Goal: Task Accomplishment & Management: Manage account settings

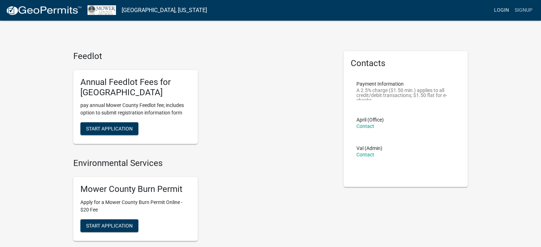
click at [499, 10] on link "Login" at bounding box center [501, 11] width 21 height 14
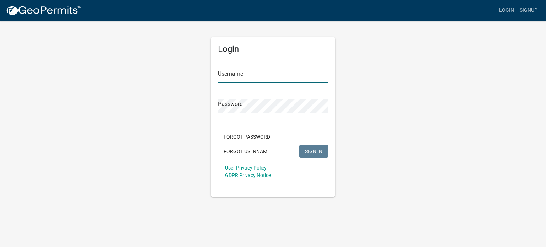
type input "[EMAIL_ADDRESS][DOMAIN_NAME]"
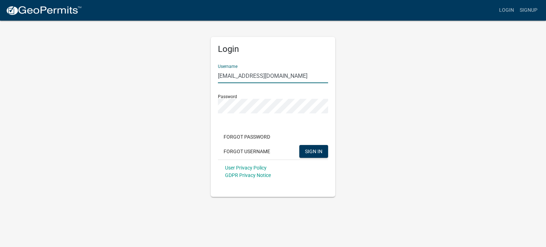
click at [253, 74] on input "[EMAIL_ADDRESS][DOMAIN_NAME]" at bounding box center [273, 76] width 110 height 15
click at [318, 54] on div "Login Username [PERSON_NAME][EMAIL_ADDRESS][DOMAIN_NAME] Password Forgot Passwo…" at bounding box center [273, 117] width 124 height 160
click at [324, 154] on button "SIGN IN" at bounding box center [313, 151] width 29 height 13
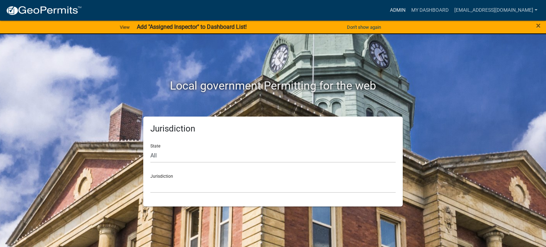
click at [405, 6] on link "Admin" at bounding box center [397, 11] width 21 height 14
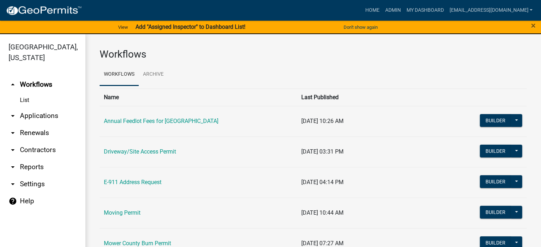
click at [50, 117] on link "arrow_drop_down Applications" at bounding box center [42, 115] width 85 height 17
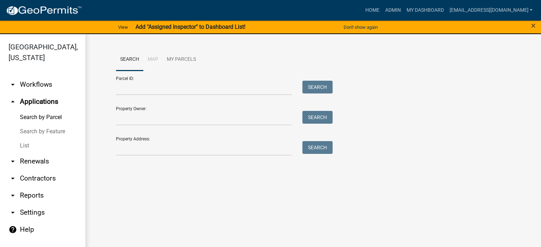
click at [40, 198] on link "arrow_drop_down Reports" at bounding box center [42, 195] width 85 height 17
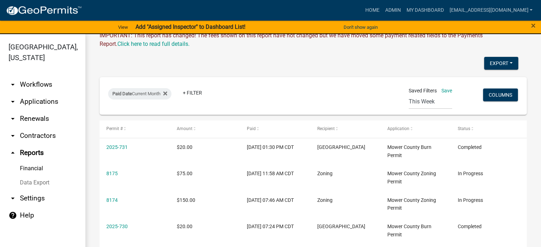
scroll to position [71, 0]
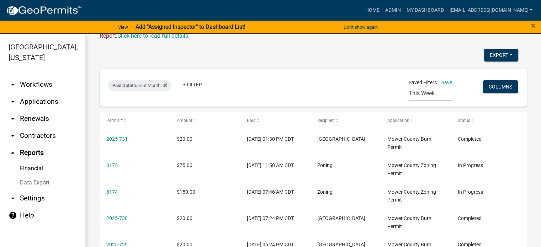
click at [42, 103] on link "arrow_drop_down Applications" at bounding box center [42, 101] width 85 height 17
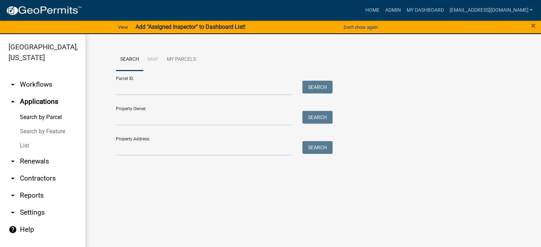
click at [31, 145] on link "List" at bounding box center [42, 146] width 85 height 14
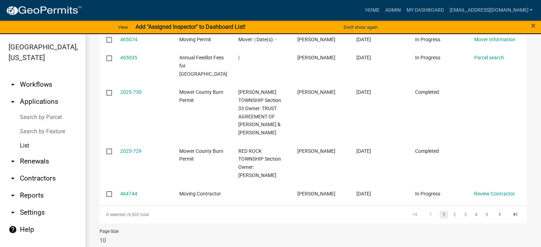
scroll to position [348, 0]
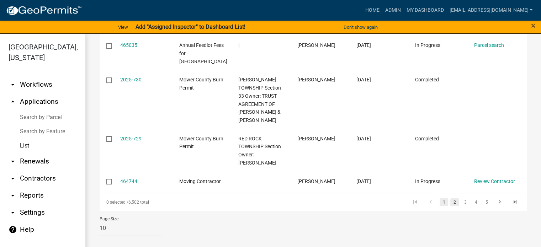
click at [450, 203] on link "2" at bounding box center [454, 202] width 9 height 8
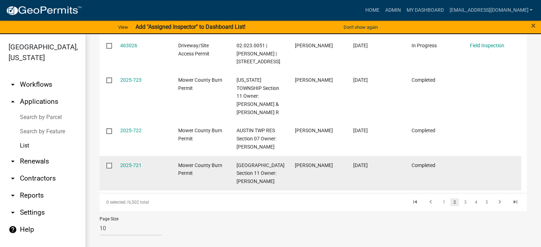
scroll to position [453, 0]
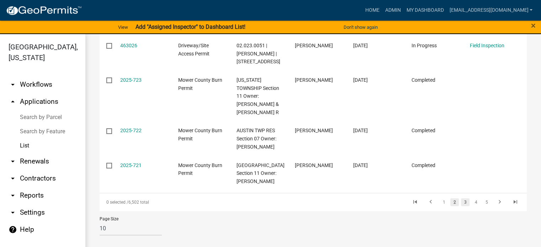
click at [461, 203] on link "3" at bounding box center [465, 202] width 9 height 8
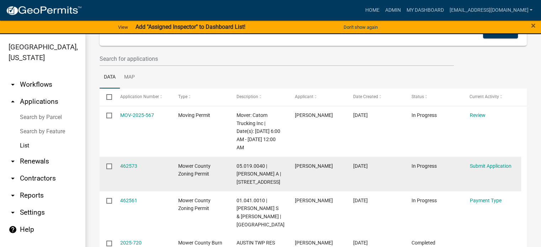
scroll to position [348, 0]
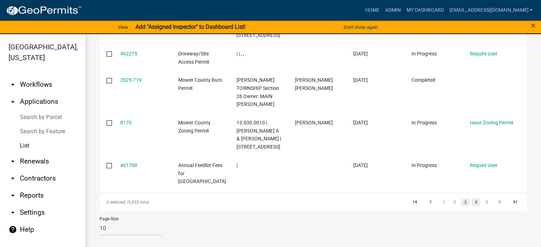
click at [473, 201] on link "4" at bounding box center [475, 202] width 9 height 8
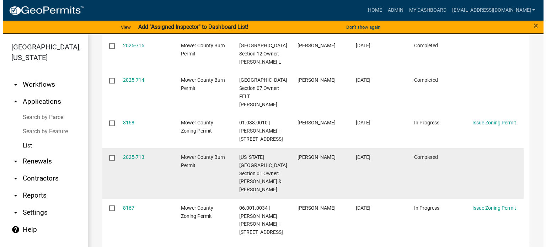
scroll to position [317, 0]
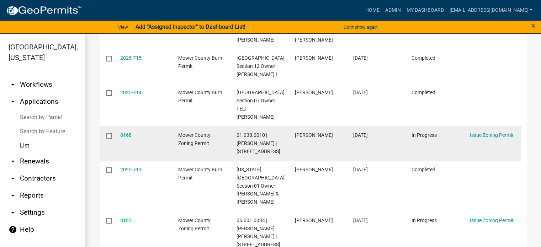
click at [119, 143] on datatable-body-cell "8168" at bounding box center [142, 143] width 58 height 34
click at [125, 138] on link "8168" at bounding box center [125, 135] width 11 height 6
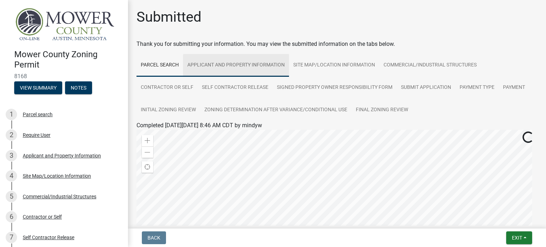
click at [237, 69] on link "Applicant and Property Information" at bounding box center [236, 65] width 106 height 23
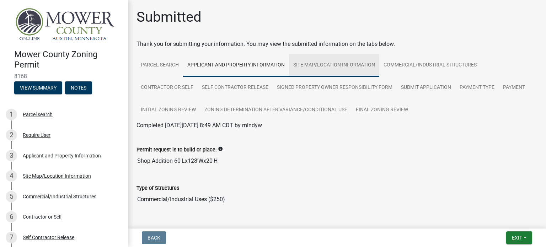
click at [314, 60] on link "Site Map/Location Information" at bounding box center [334, 65] width 90 height 23
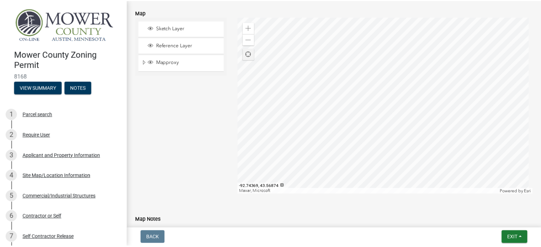
scroll to position [142, 0]
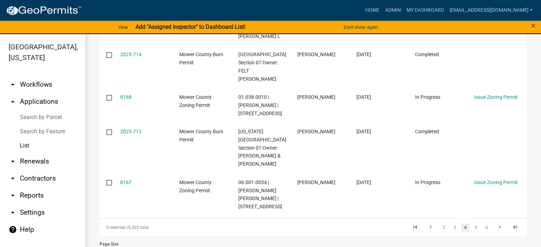
scroll to position [380, 0]
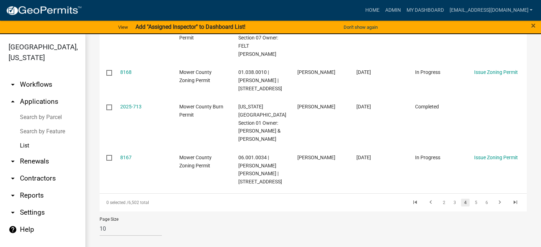
click at [470, 207] on li "5" at bounding box center [475, 203] width 11 height 12
click at [471, 204] on link "5" at bounding box center [475, 203] width 9 height 8
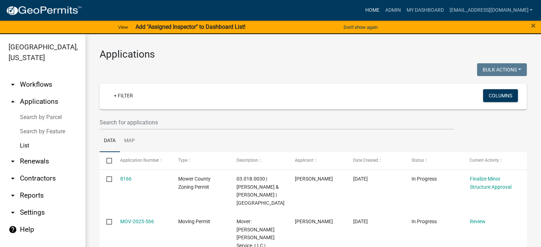
click at [378, 10] on link "Home" at bounding box center [372, 11] width 20 height 14
